Goal: Transaction & Acquisition: Purchase product/service

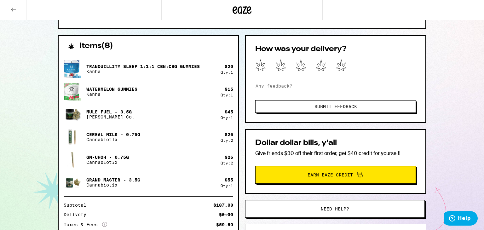
scroll to position [124, 0]
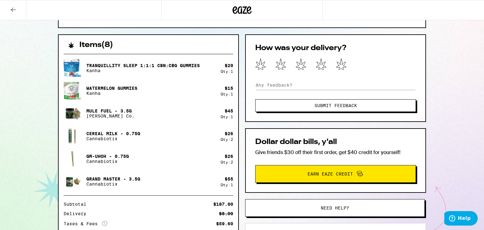
click at [83, 154] on div "Gm-uhOh - 0.75g Cannabiotix" at bounding box center [142, 159] width 157 height 18
click at [106, 134] on p "Cereal Milk - 0.75g" at bounding box center [113, 133] width 54 height 5
click at [15, 8] on icon at bounding box center [13, 10] width 8 height 8
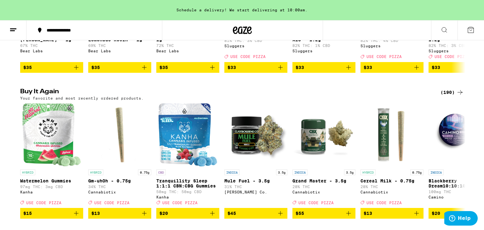
scroll to position [328, 0]
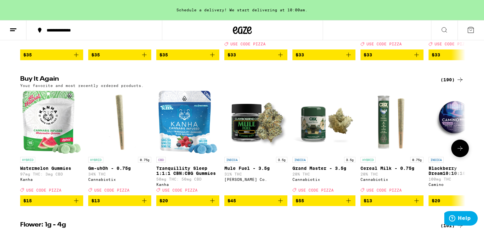
click at [322, 135] on img "Open page for Grand Master - 3.5g from Cannabiotix" at bounding box center [324, 122] width 63 height 63
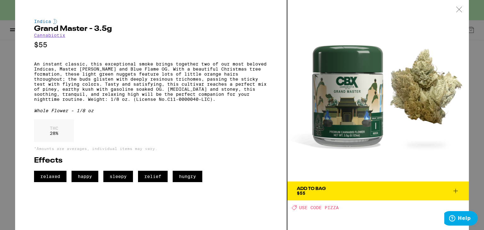
click at [462, 12] on icon at bounding box center [459, 10] width 6 height 6
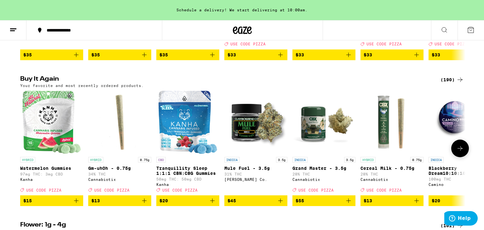
click at [309, 154] on img "Open page for Grand Master - 3.5g from Cannabiotix" at bounding box center [324, 122] width 63 height 63
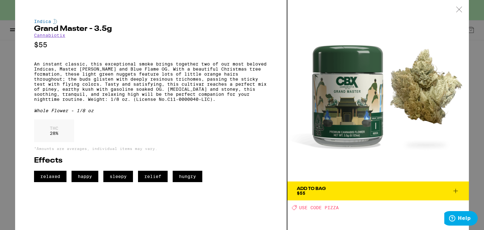
click at [463, 7] on div at bounding box center [460, 10] width 20 height 20
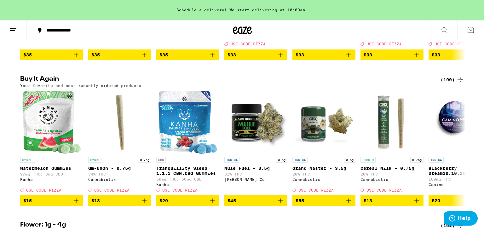
click at [458, 15] on div "Schedule a delivery! We start delivering at 10:00am." at bounding box center [242, 10] width 484 height 20
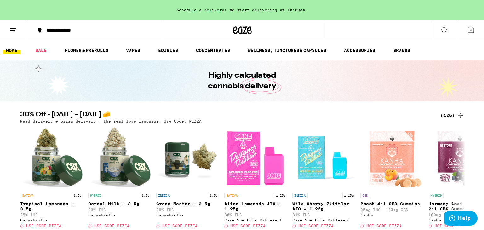
click at [444, 114] on div "(126)" at bounding box center [452, 116] width 23 height 8
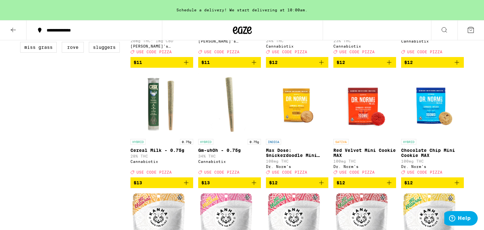
scroll to position [517, 0]
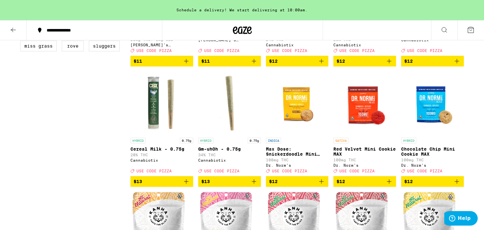
click at [228, 102] on img "Open page for Gm-uhOh - 0.75g from Cannabiotix" at bounding box center [229, 103] width 63 height 63
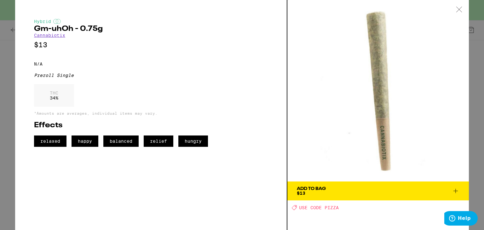
click at [459, 12] on icon at bounding box center [459, 10] width 6 height 6
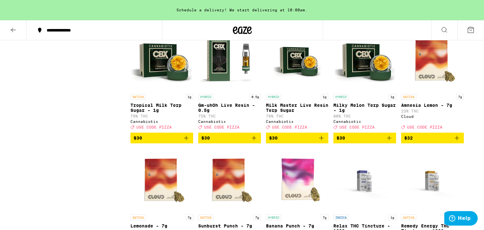
scroll to position [2005, 0]
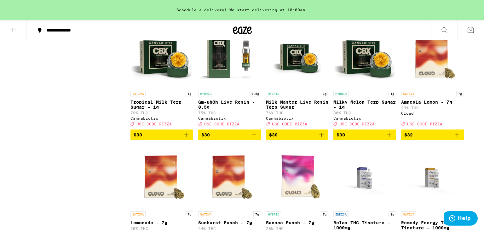
click at [220, 88] on img "Open page for Gm-uhOh Live Resin - 0.5g from Cannabiotix" at bounding box center [229, 56] width 63 height 63
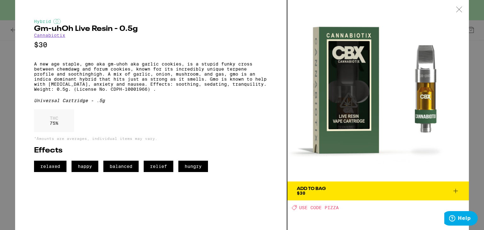
click at [216, 57] on div "Hybrid Gm-uhOh Live Resin - 0.5g Cannabiotix $30 A new age staple, gmo aka gm-u…" at bounding box center [151, 95] width 234 height 153
click at [460, 8] on icon at bounding box center [459, 10] width 6 height 6
